Goal: Check status

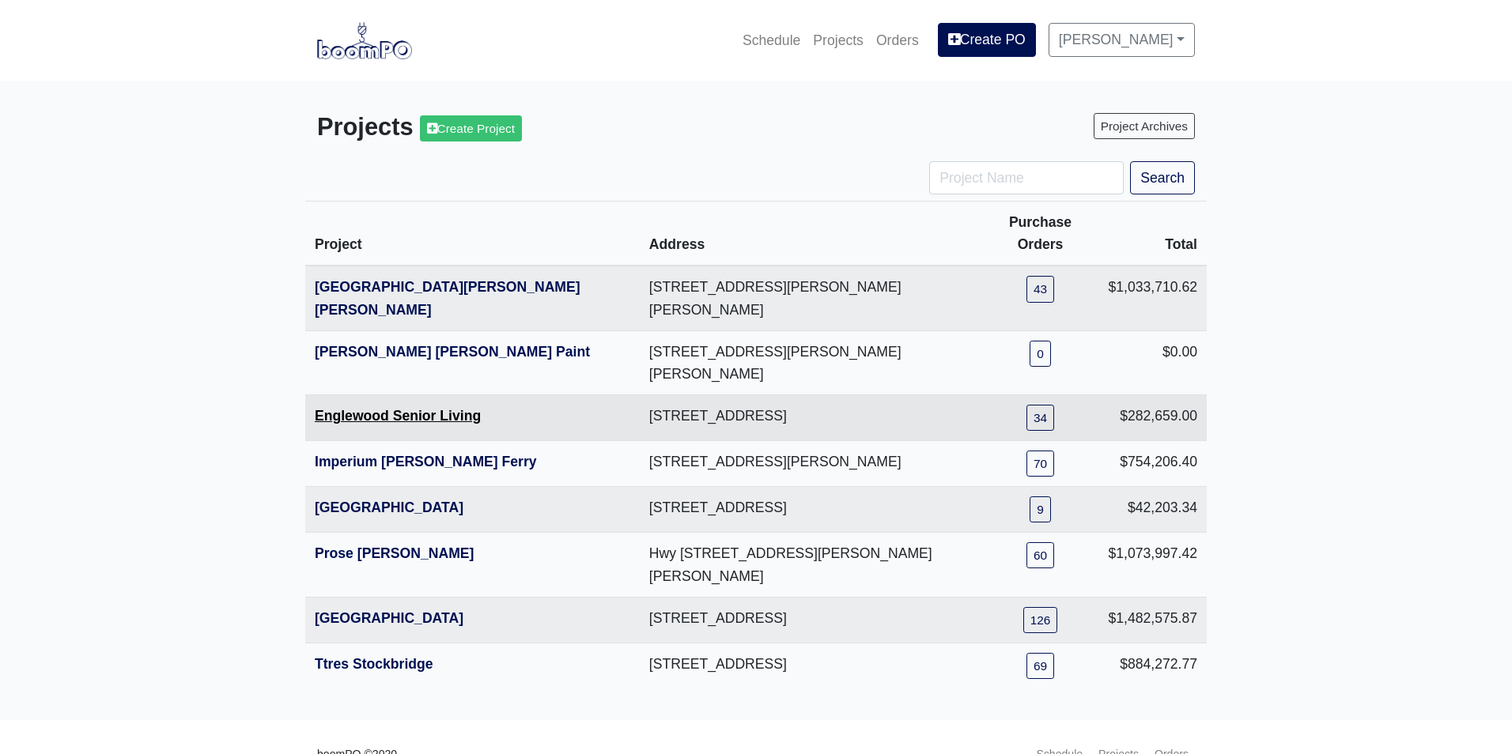
click at [342, 408] on link "Englewood Senior Living" at bounding box center [398, 416] width 166 height 16
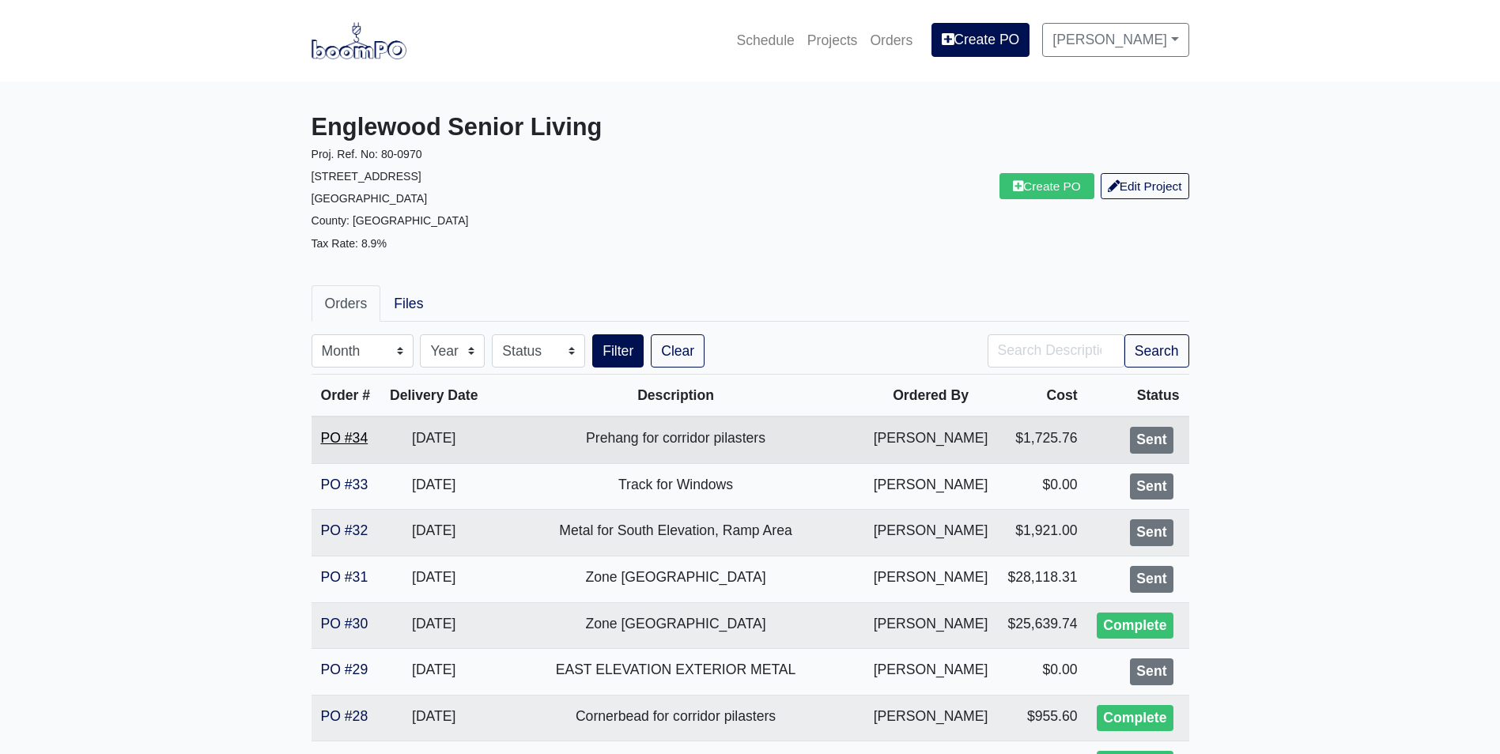
click at [325, 436] on link "PO #34" at bounding box center [344, 438] width 47 height 16
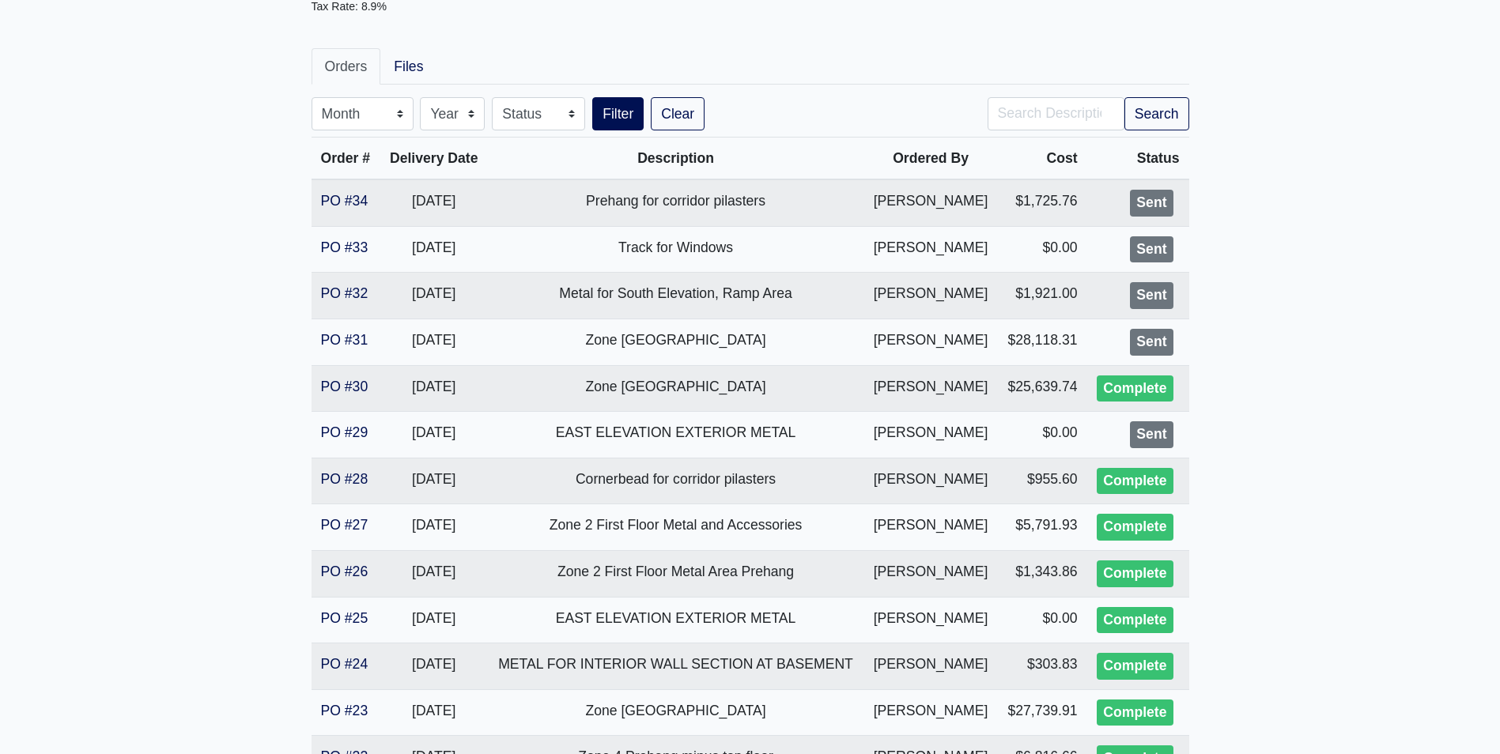
scroll to position [316, 0]
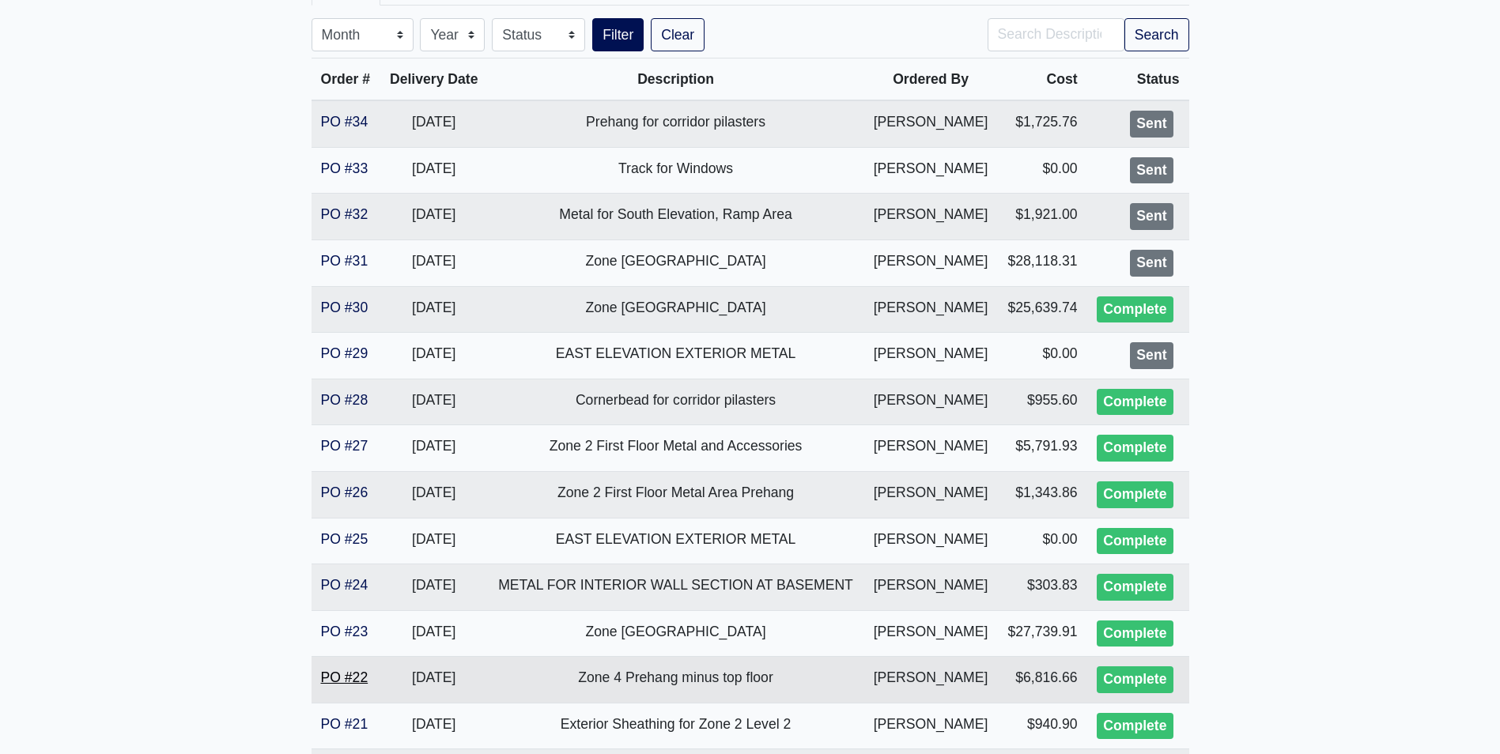
click at [334, 674] on link "PO #22" at bounding box center [344, 678] width 47 height 16
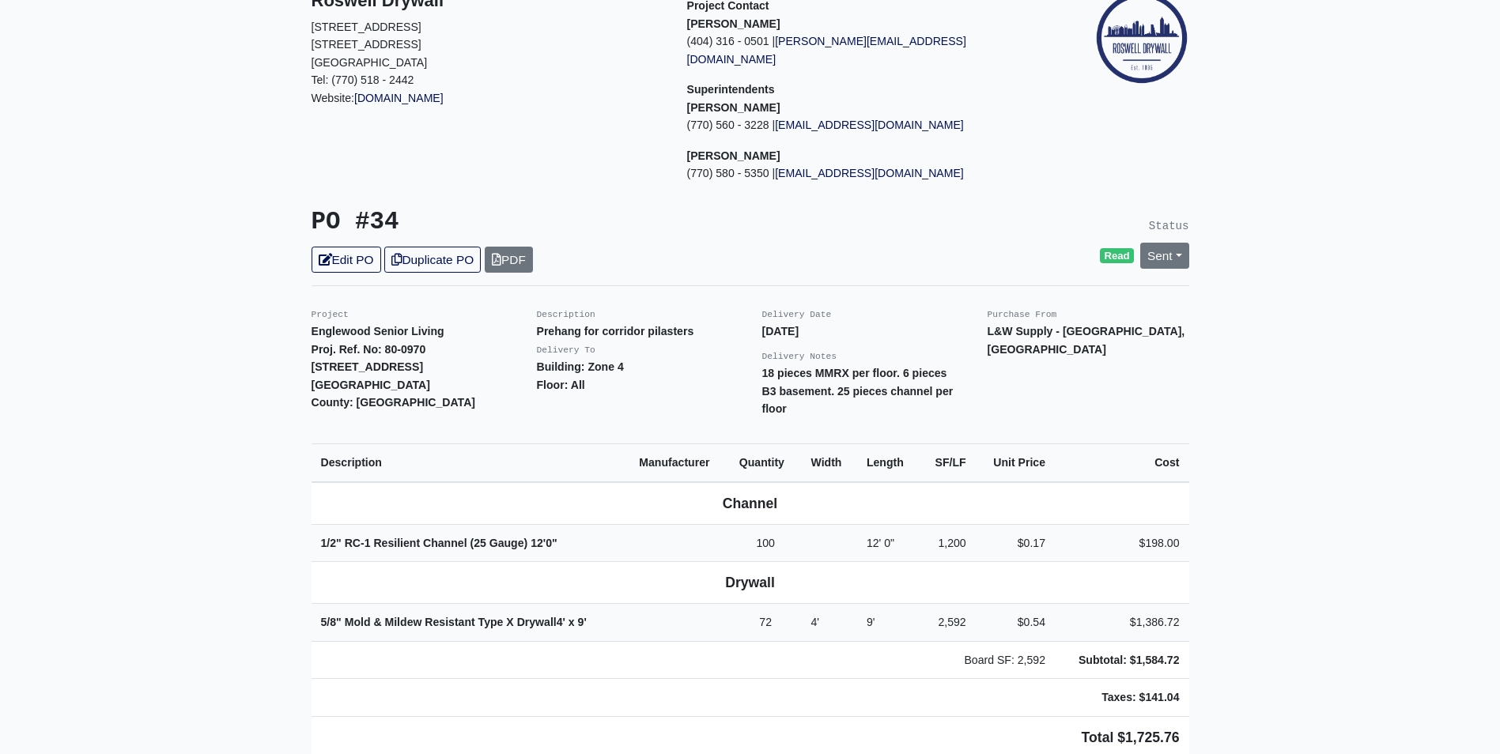
scroll to position [158, 0]
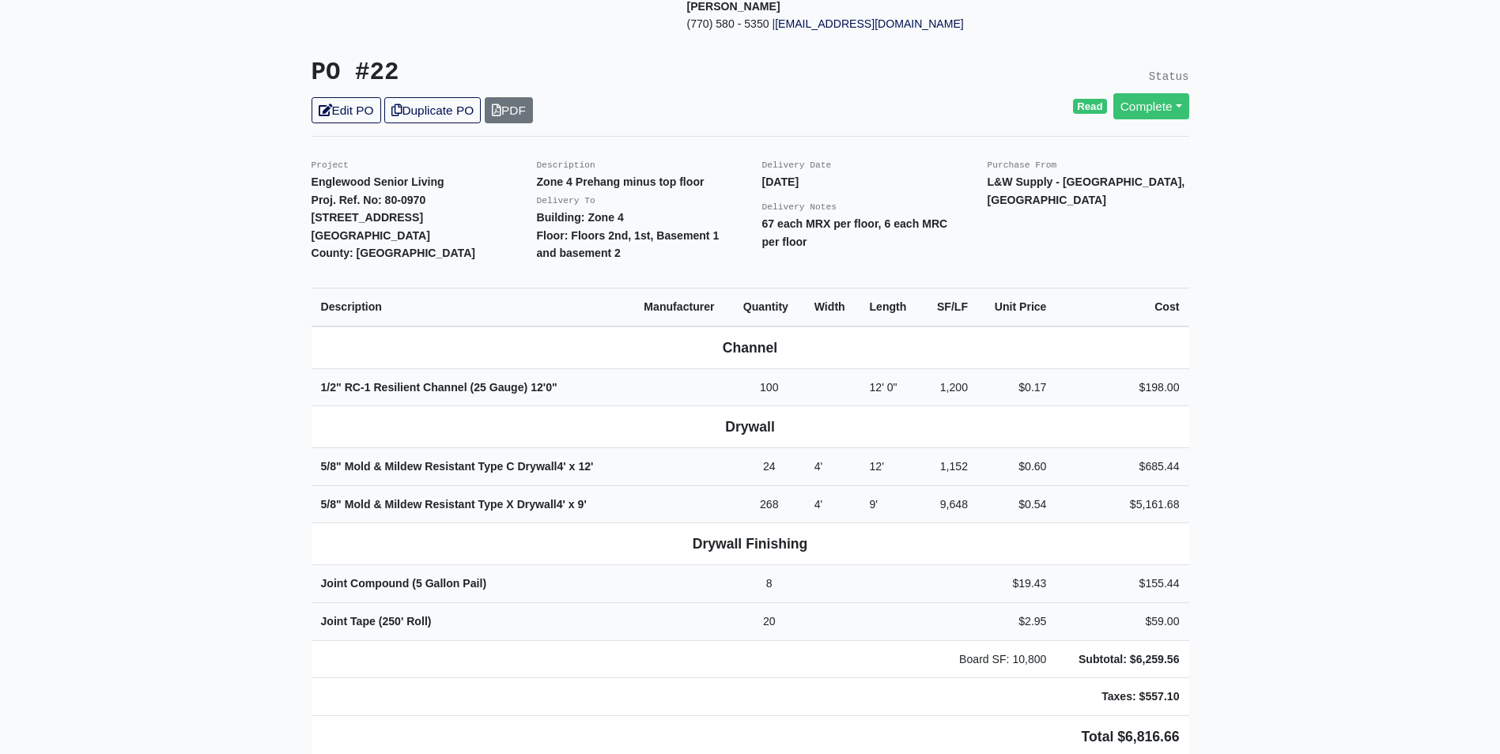
scroll to position [316, 0]
